Goal: Navigation & Orientation: Find specific page/section

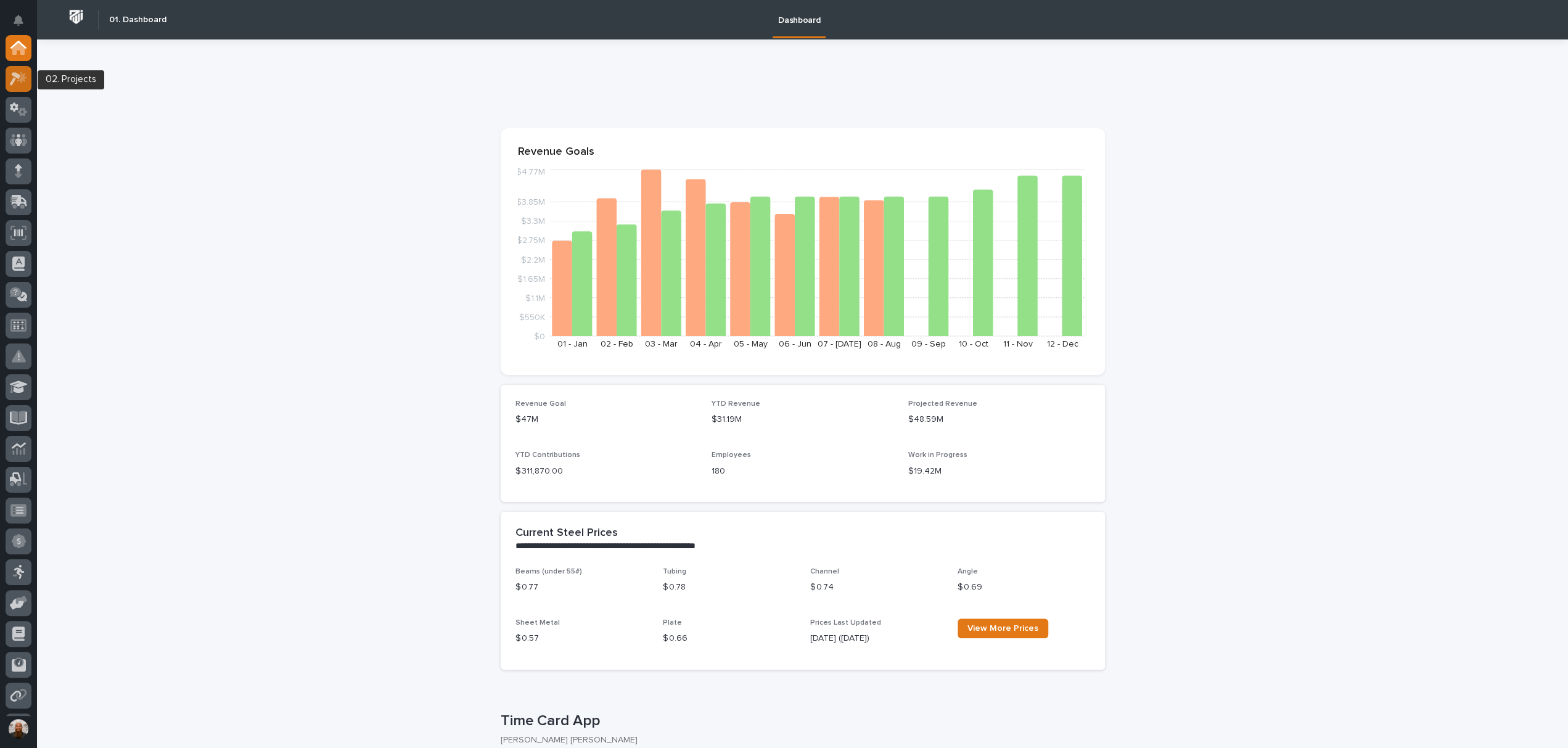
click at [22, 80] on icon at bounding box center [22, 78] width 11 height 12
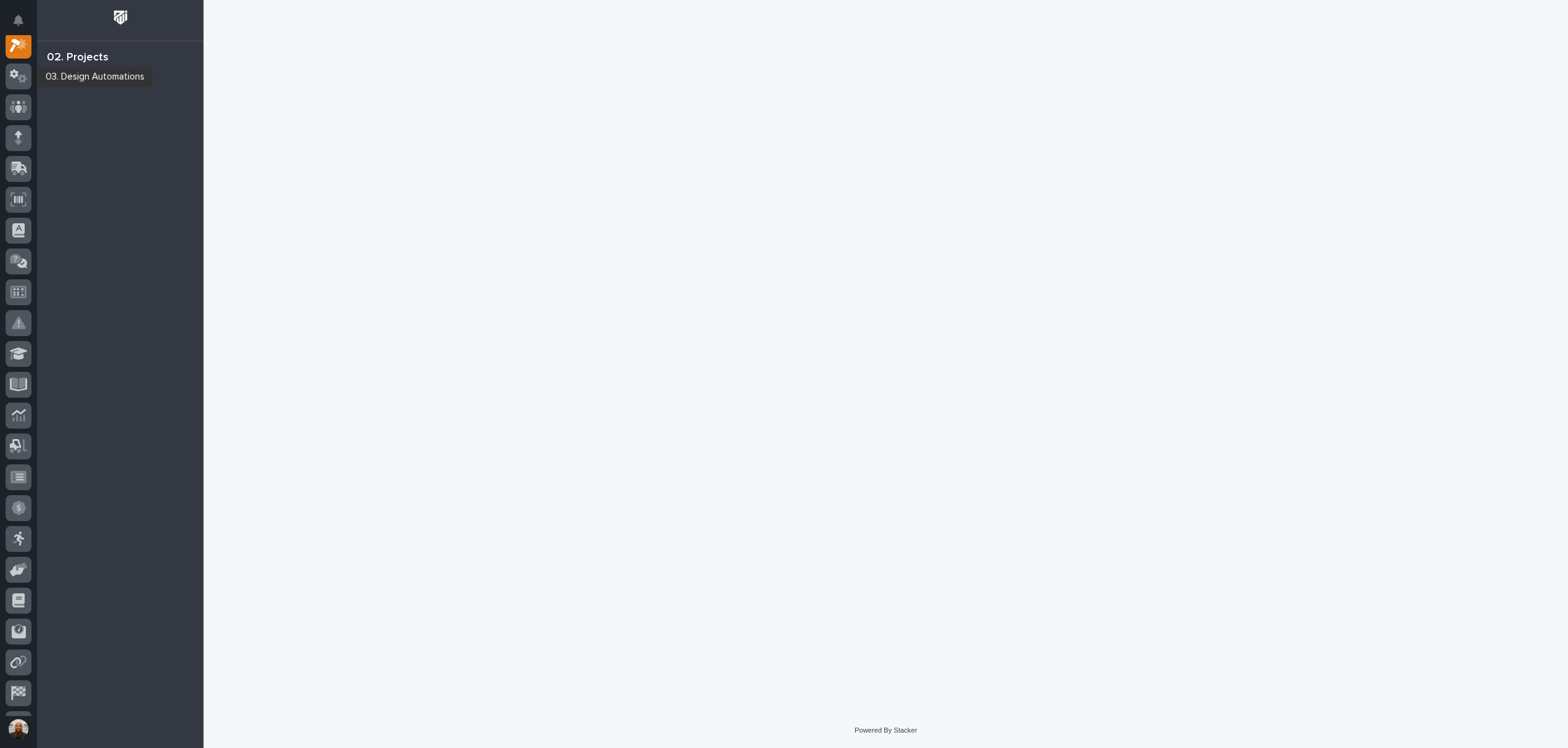
scroll to position [30, 0]
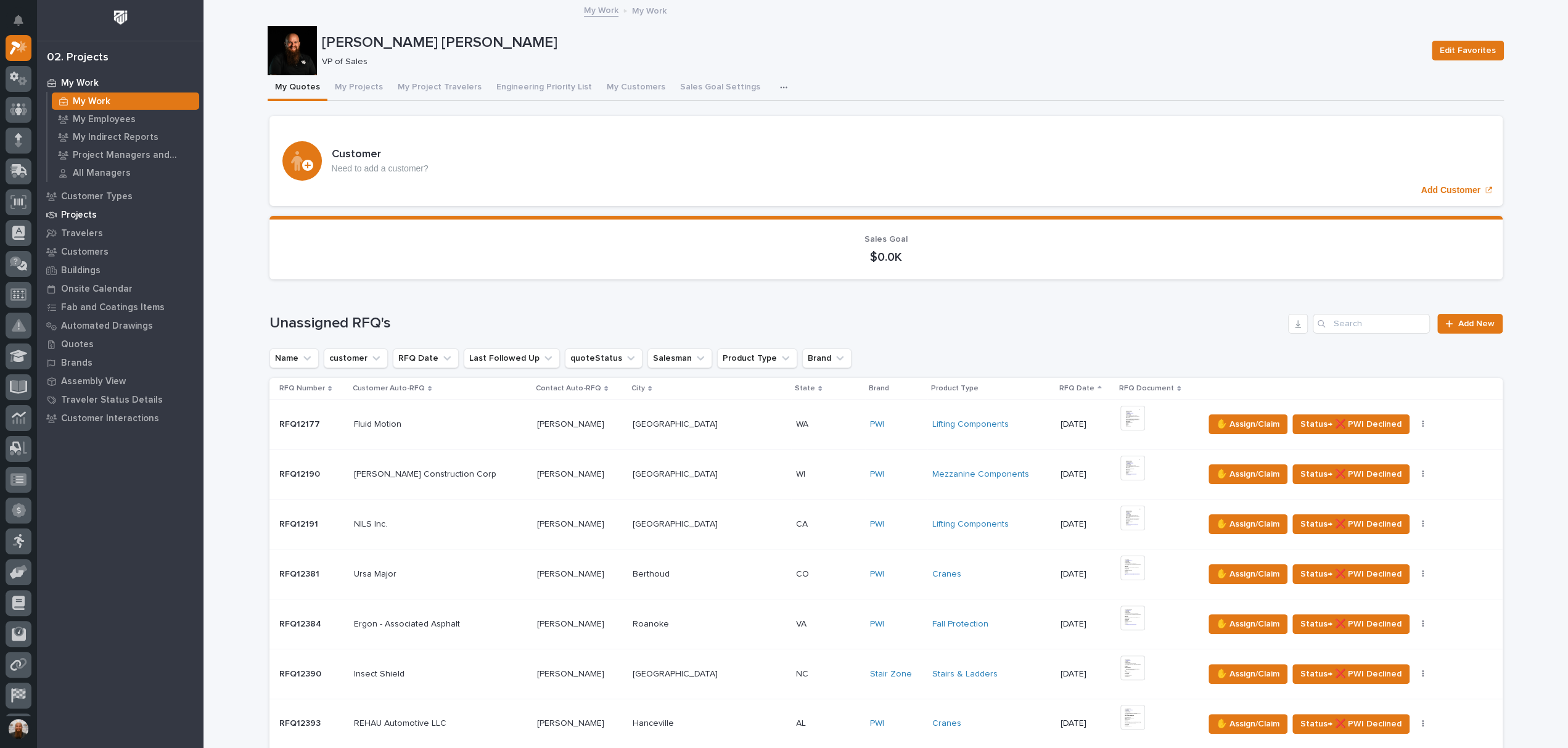
click at [85, 213] on p "Projects" at bounding box center [78, 215] width 36 height 11
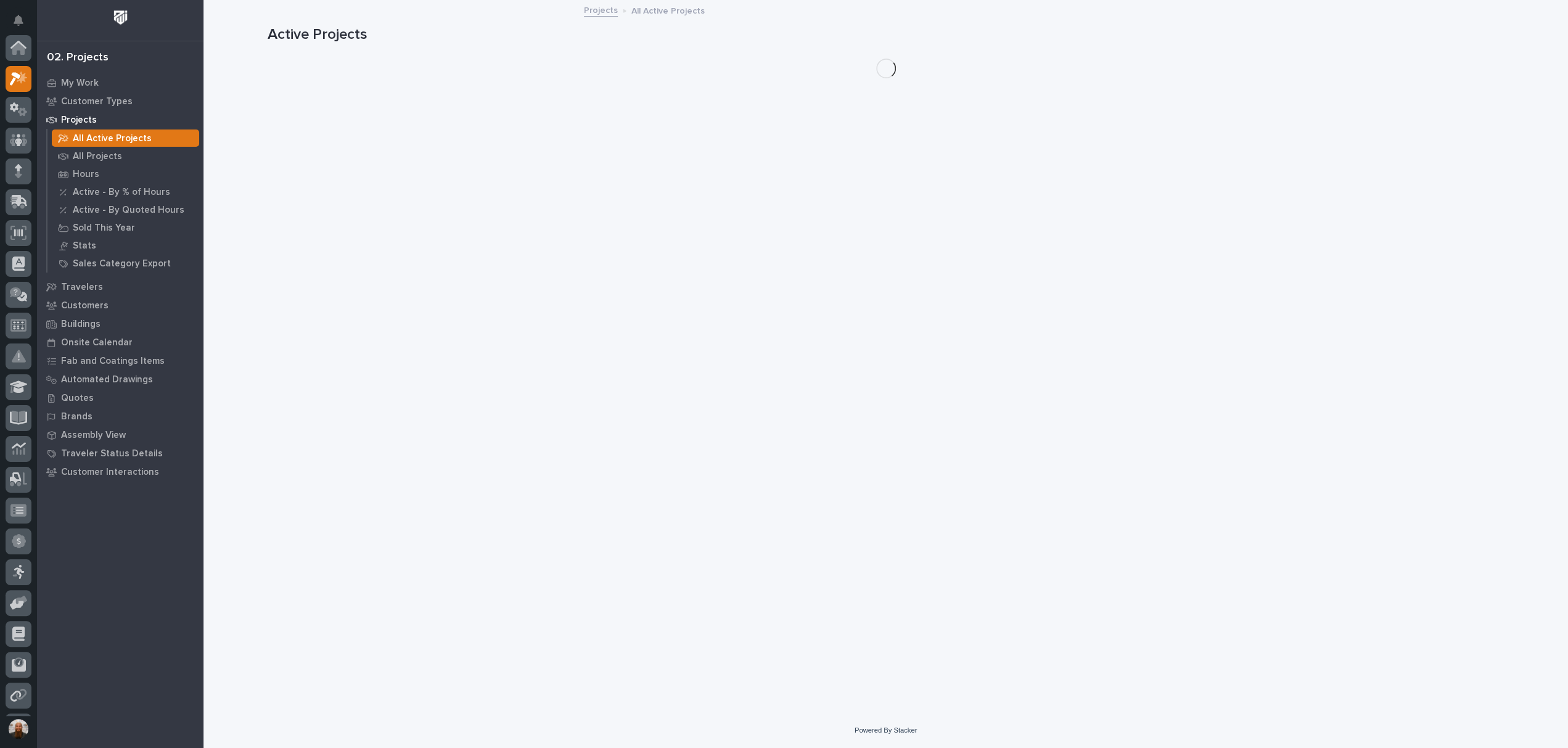
scroll to position [30, 0]
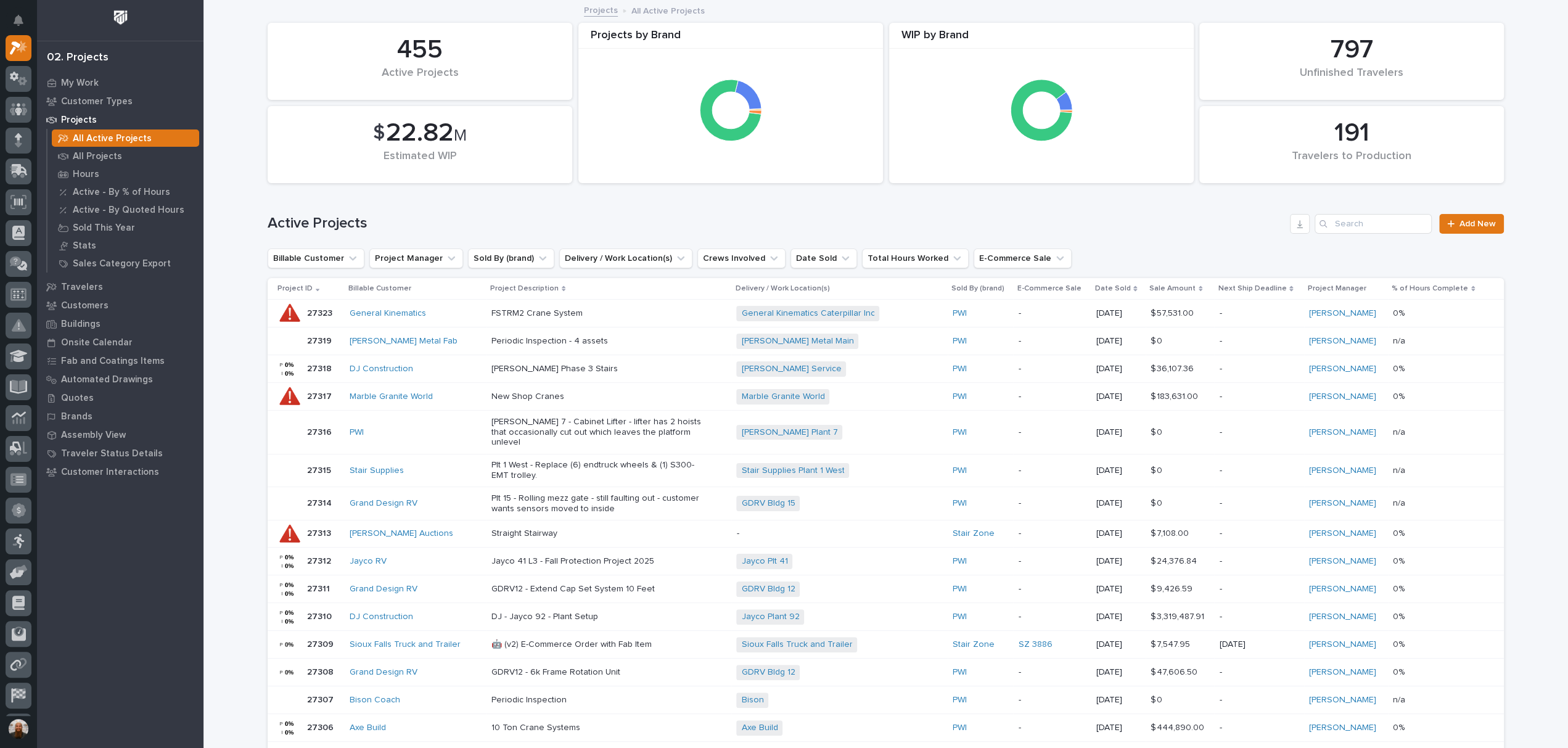
click at [629, 221] on h1 "Active Projects" at bounding box center [776, 223] width 1018 height 18
click at [91, 156] on p "All Projects" at bounding box center [98, 156] width 50 height 11
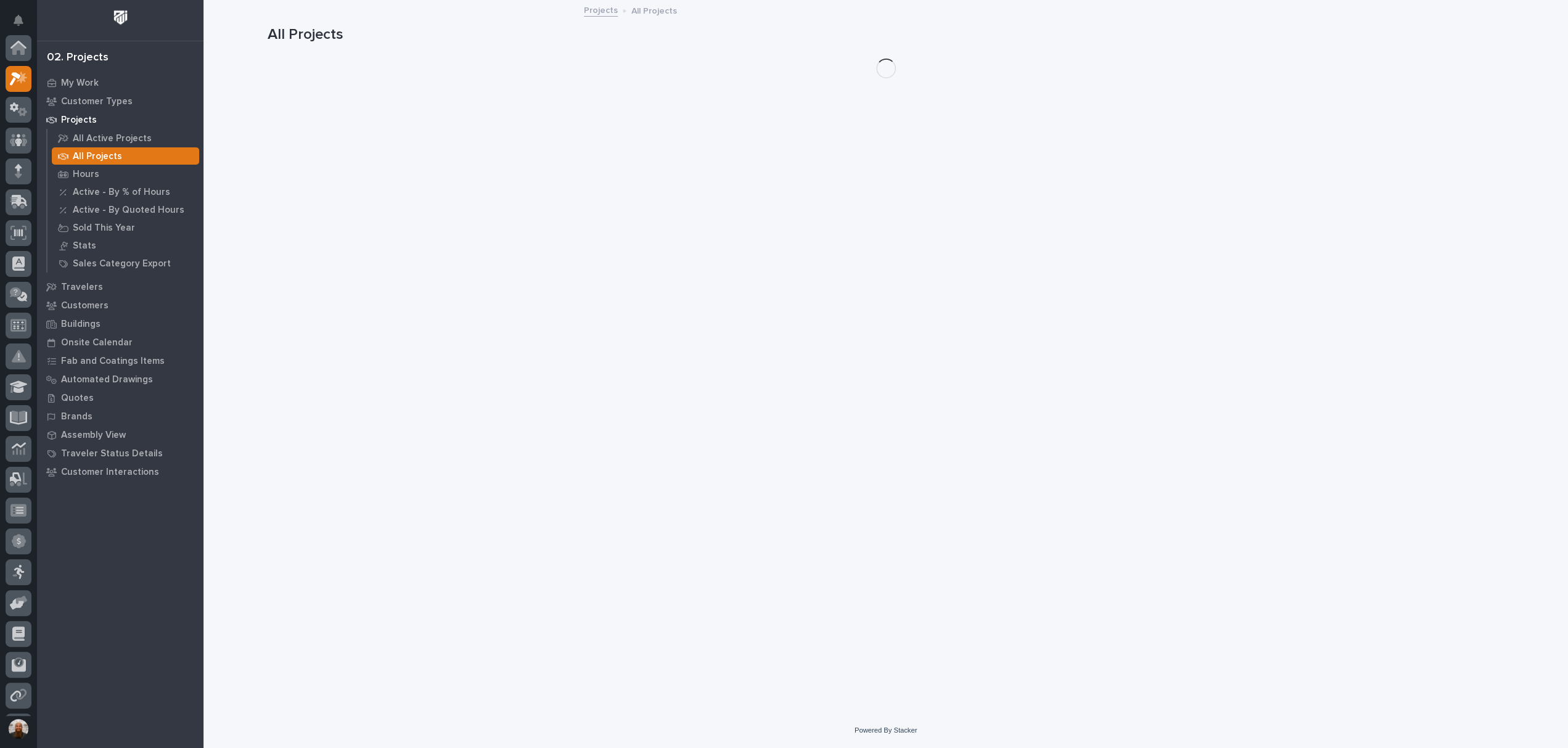
scroll to position [30, 0]
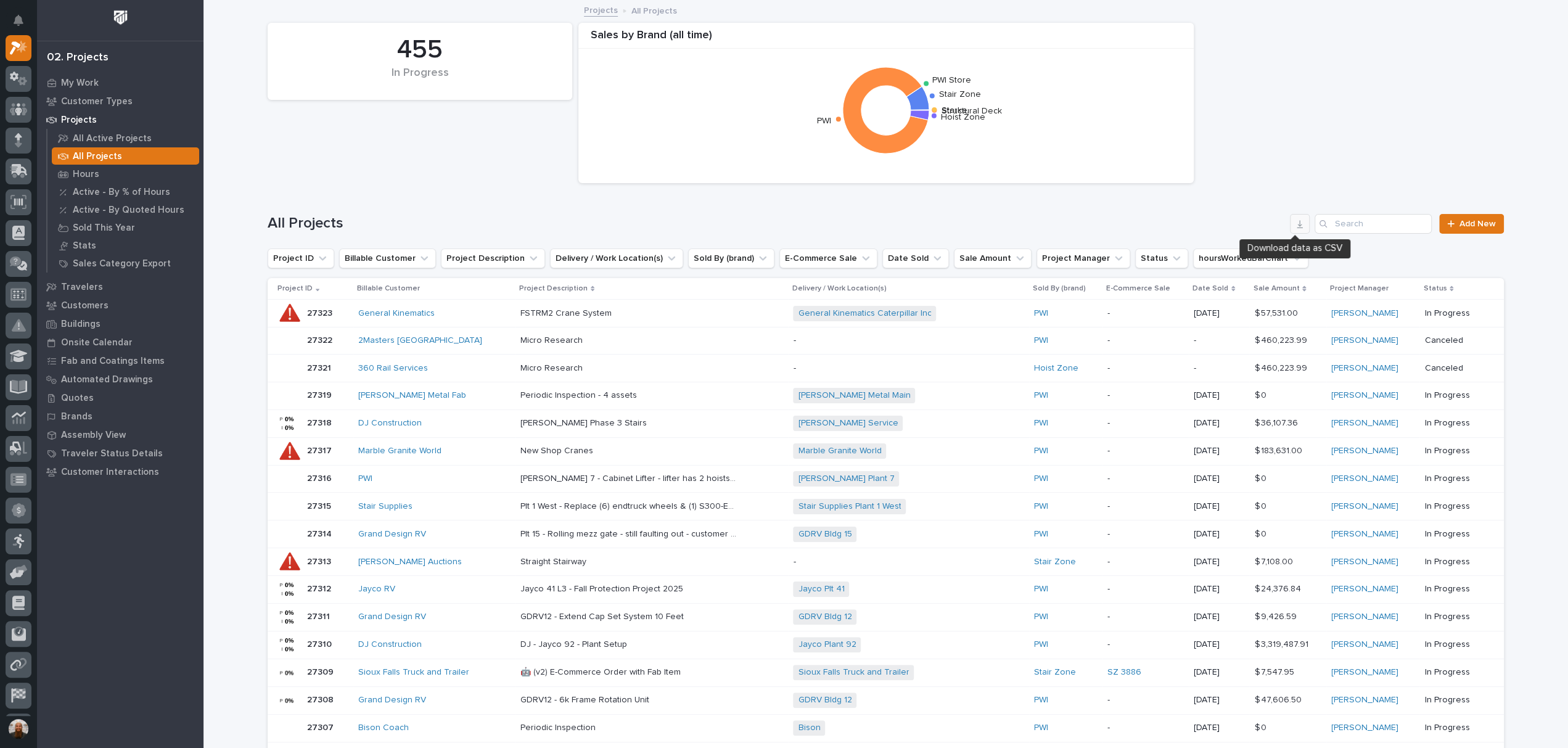
click at [1298, 224] on icon "button" at bounding box center [1300, 223] width 10 height 10
